Goal: Use online tool/utility: Use online tool/utility

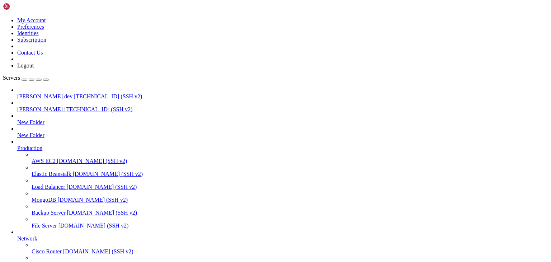
click at [42, 93] on span "[PERSON_NAME] dev" at bounding box center [44, 96] width 55 height 6
click at [64, 106] on span "[TECHNICAL_ID] (SSH v2)" at bounding box center [98, 109] width 68 height 6
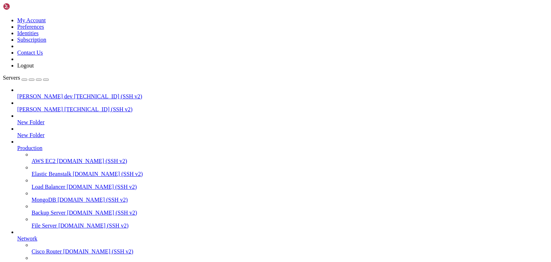
click at [64, 106] on span "[TECHNICAL_ID] (SSH v2)" at bounding box center [98, 109] width 68 height 6
drag, startPoint x: 167, startPoint y: 582, endPoint x: 8, endPoint y: 565, distance: 159.5
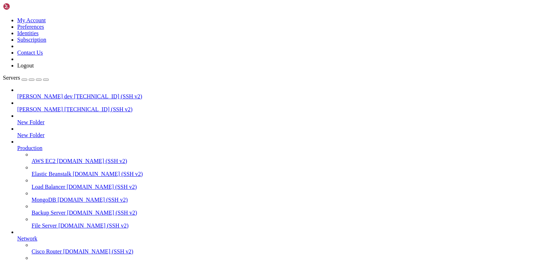
click at [40, 93] on span "[PERSON_NAME] dev" at bounding box center [44, 96] width 55 height 6
drag, startPoint x: 31, startPoint y: 653, endPoint x: 148, endPoint y: 668, distance: 117.6
